Goal: Find specific page/section: Find specific page/section

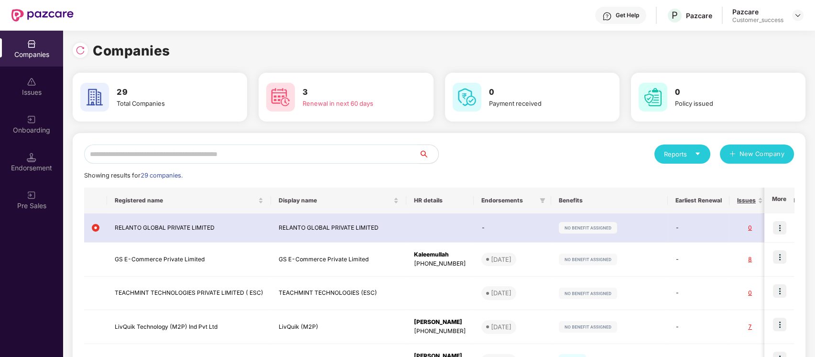
click at [260, 160] on input "text" at bounding box center [251, 153] width 335 height 19
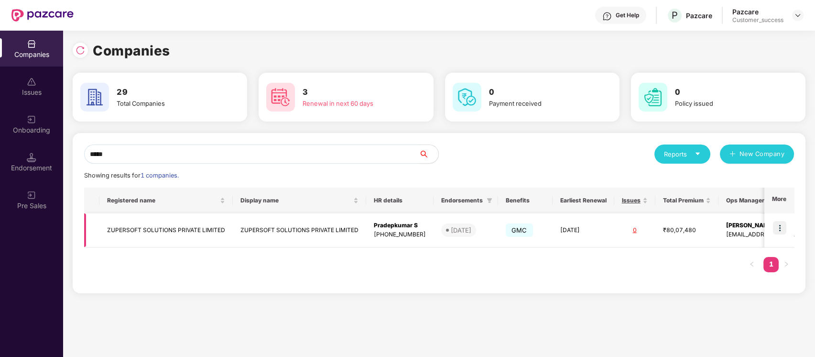
type input "*****"
click at [182, 224] on td "ZUPERSOFT SOLUTIONS PRIVATE LIMITED" at bounding box center [165, 230] width 133 height 34
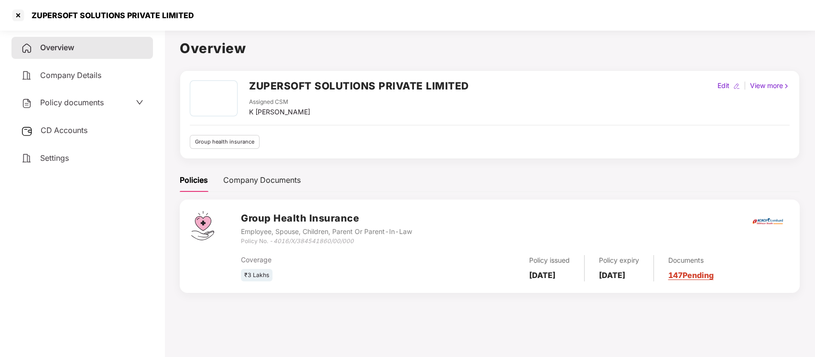
click at [86, 102] on span "Policy documents" at bounding box center [72, 102] width 64 height 10
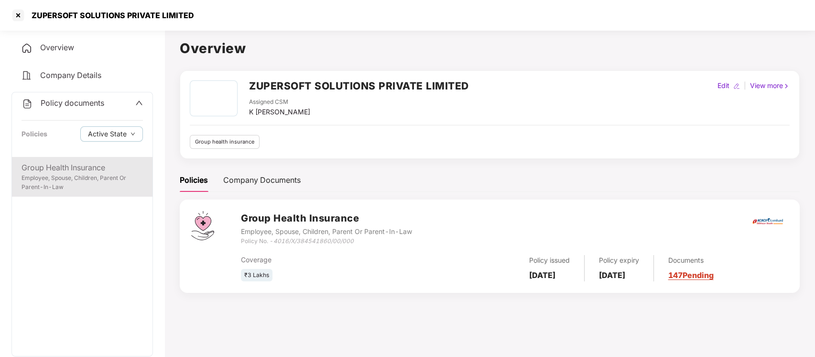
click at [86, 159] on div "Group Health Insurance Employee, Spouse, Children, Parent Or Parent-In-Law" at bounding box center [82, 177] width 140 height 40
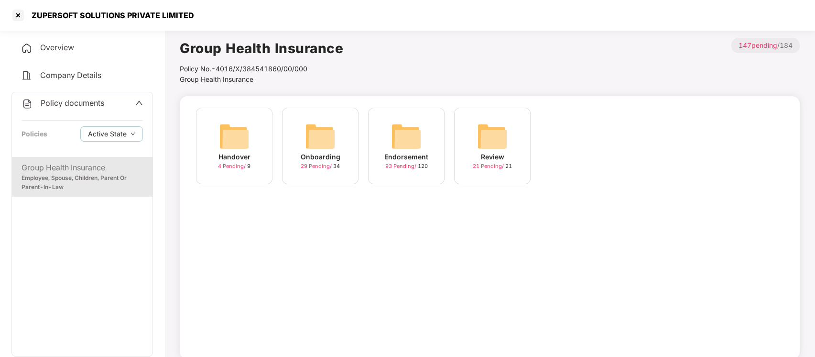
click at [452, 129] on div "Review 21 Pending / 21" at bounding box center [492, 151] width 86 height 86
click at [428, 133] on div "Endorsement 93 Pending / 120" at bounding box center [406, 146] width 76 height 76
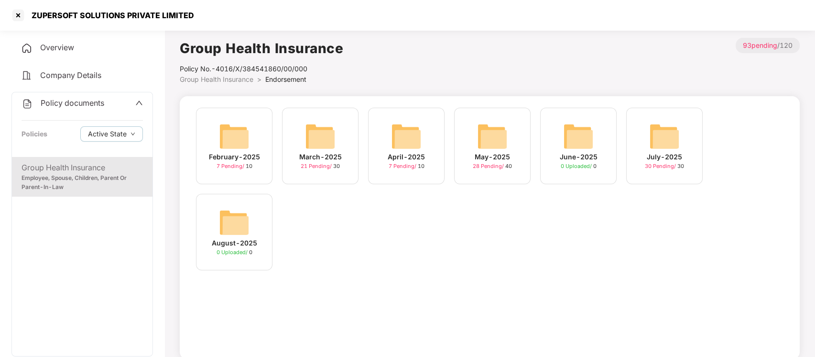
click at [700, 151] on div "July-2025 30 Pending / 30" at bounding box center [664, 146] width 76 height 76
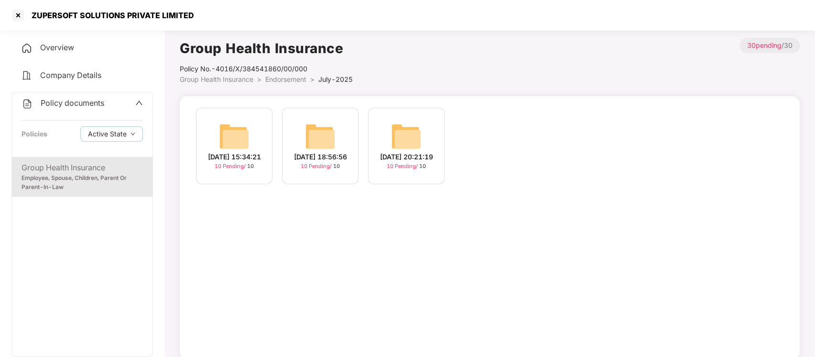
click at [230, 166] on span "10 Pending /" at bounding box center [231, 165] width 32 height 7
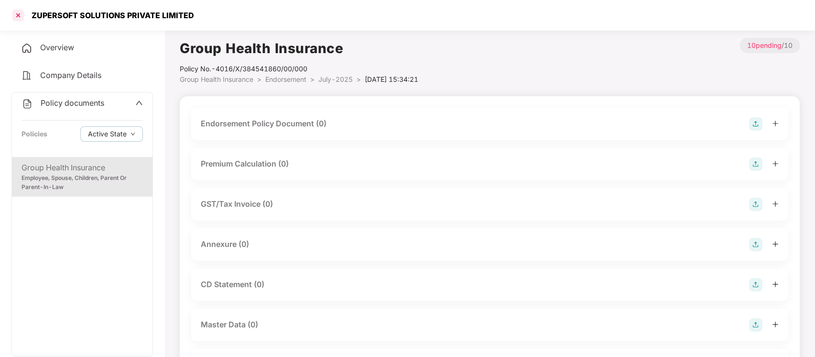
click at [23, 11] on div at bounding box center [18, 15] width 15 height 15
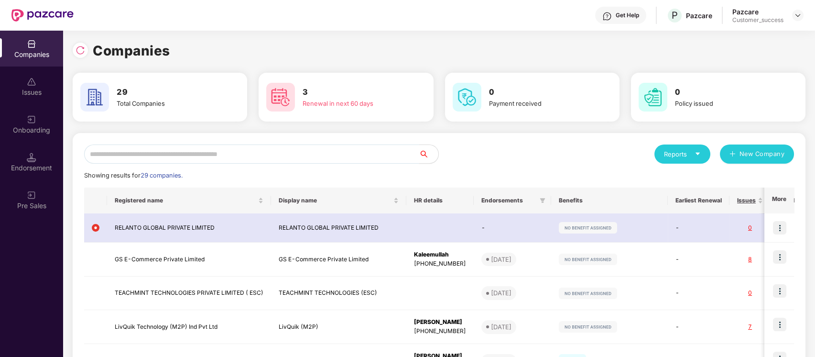
click at [359, 147] on input "text" at bounding box center [251, 153] width 335 height 19
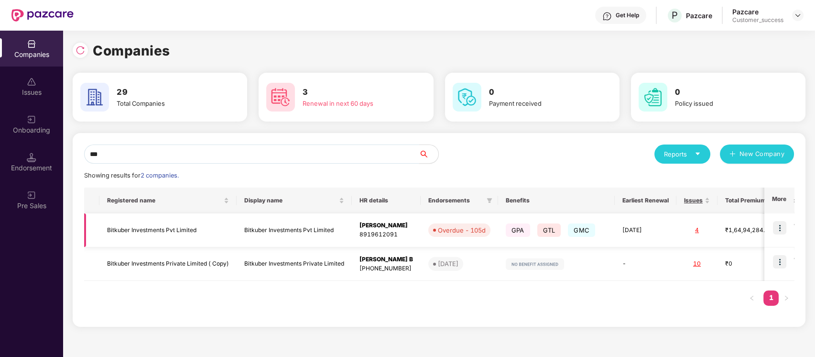
type input "***"
click at [137, 227] on td "Bitkuber Investments Pvt Limited" at bounding box center [167, 230] width 137 height 34
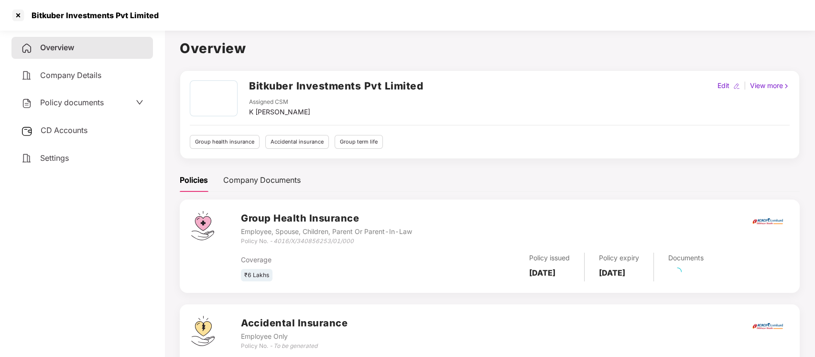
click at [94, 109] on div "Policy documents" at bounding box center [81, 103] width 141 height 22
click at [104, 101] on div "Policy documents" at bounding box center [82, 103] width 122 height 12
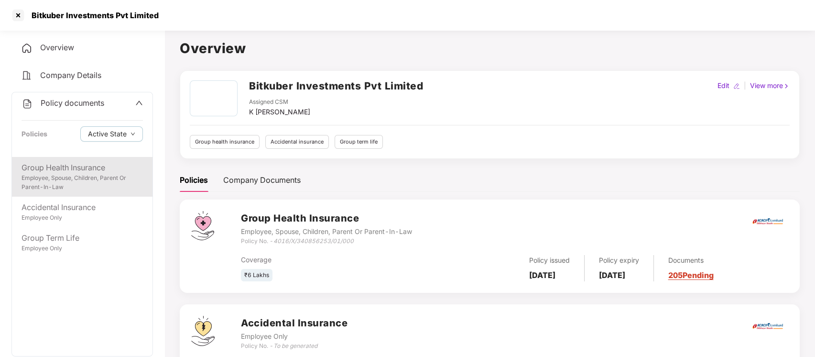
click at [94, 192] on div "Group Health Insurance Employee, Spouse, Children, Parent Or Parent-In-Law" at bounding box center [82, 177] width 140 height 40
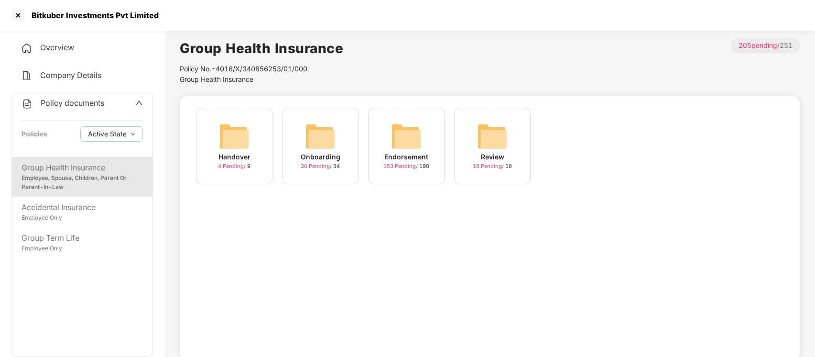
click at [406, 147] on img at bounding box center [406, 136] width 31 height 31
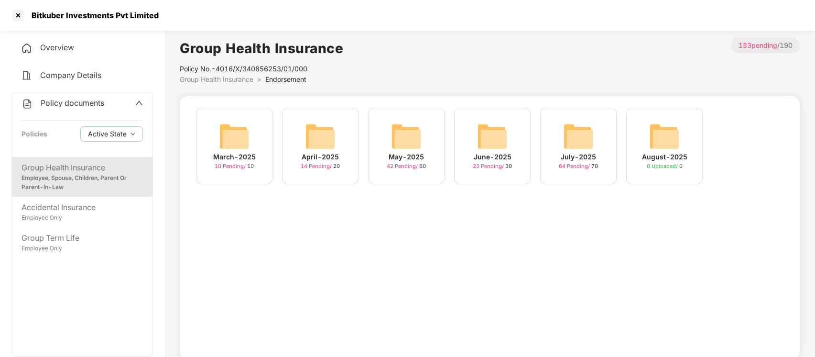
click at [604, 149] on div "July-2025 64 Pending / 70" at bounding box center [578, 146] width 76 height 76
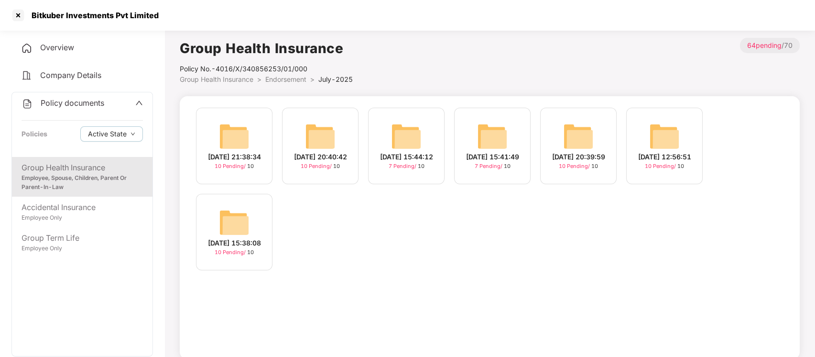
click at [222, 220] on img at bounding box center [234, 222] width 31 height 31
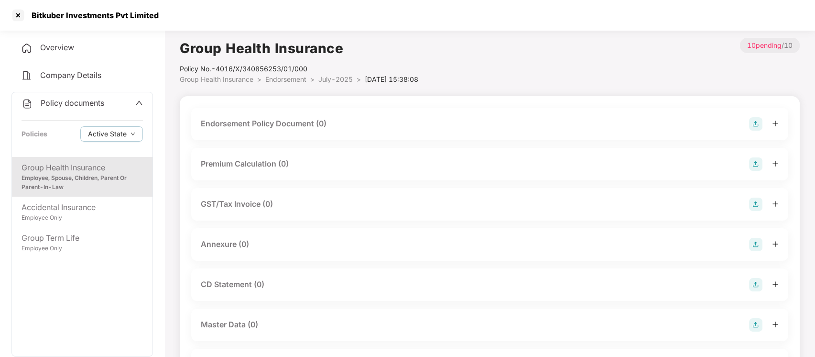
click at [336, 74] on li "July-2025 >" at bounding box center [341, 79] width 46 height 11
click at [338, 75] on span "July-2025" at bounding box center [335, 79] width 34 height 8
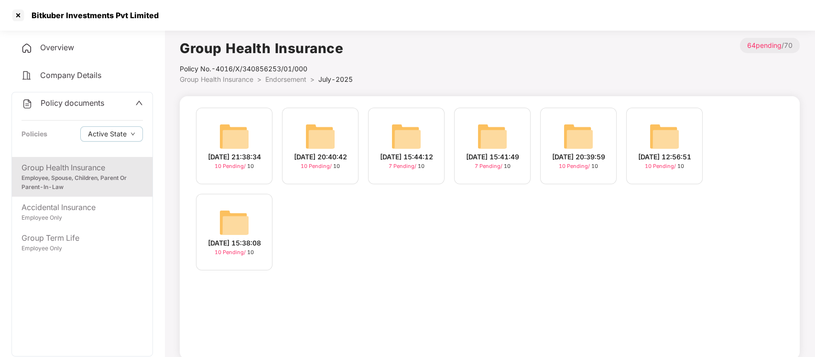
click at [240, 125] on img at bounding box center [234, 136] width 31 height 31
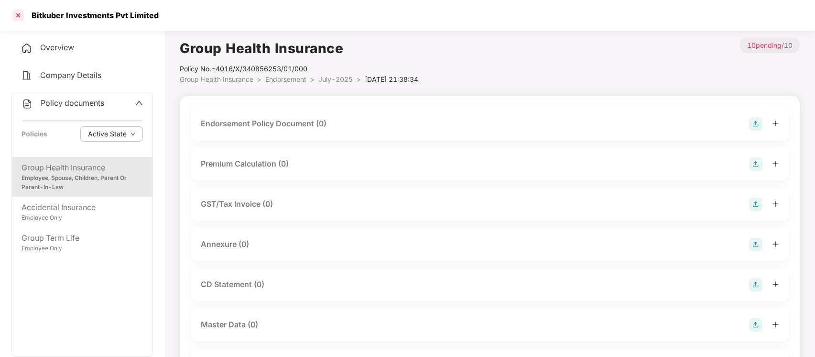
click at [20, 15] on div at bounding box center [18, 15] width 15 height 15
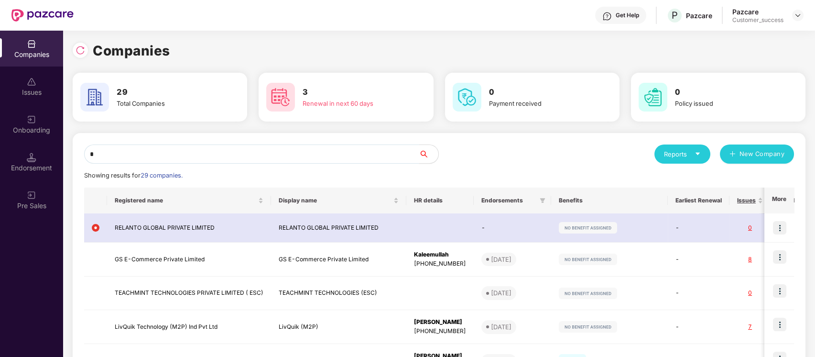
click at [264, 155] on input "*" at bounding box center [251, 153] width 335 height 19
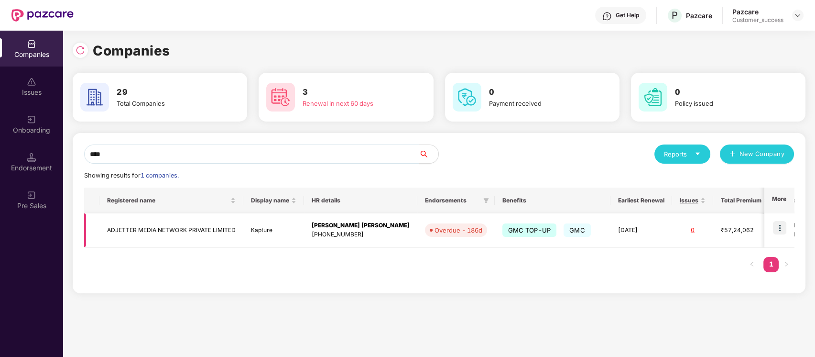
type input "****"
click at [780, 226] on img at bounding box center [779, 227] width 13 height 13
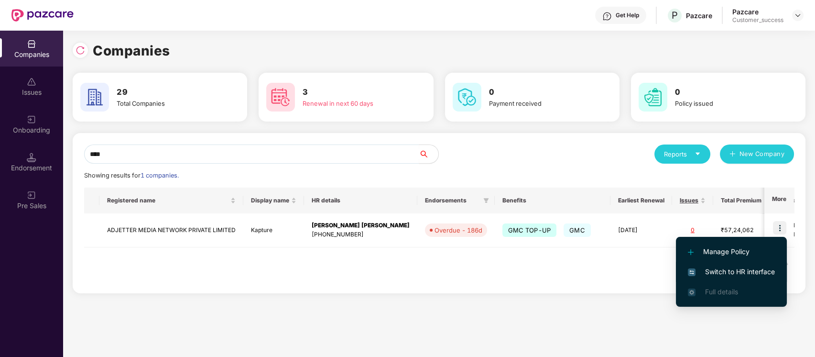
click at [738, 270] on span "Switch to HR interface" at bounding box center [731, 271] width 87 height 11
